Goal: Information Seeking & Learning: Learn about a topic

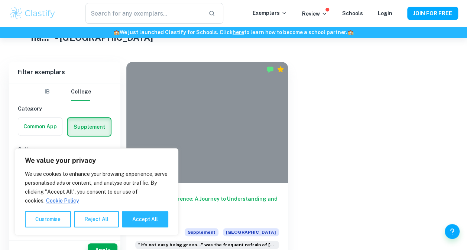
scroll to position [164, 0]
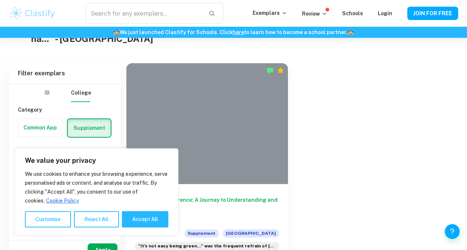
click at [142, 224] on button "Accept All" at bounding box center [145, 219] width 46 height 16
checkbox input "true"
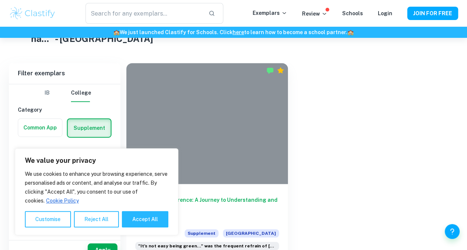
checkbox input "true"
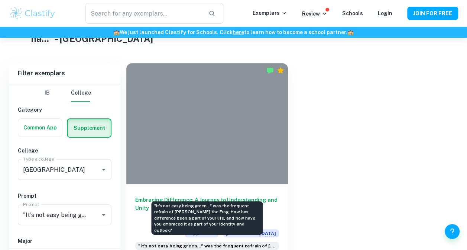
scroll to position [182, 0]
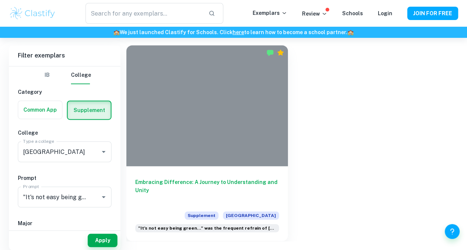
click at [178, 186] on h6 "Embracing Difference: A Journey to Understanding and Unity" at bounding box center [207, 190] width 144 height 25
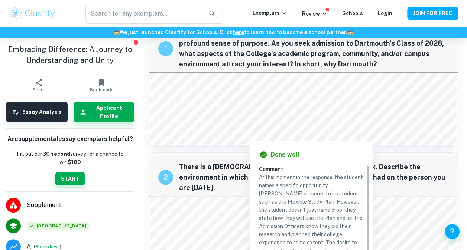
scroll to position [22, 0]
